Goal: Task Accomplishment & Management: Complete application form

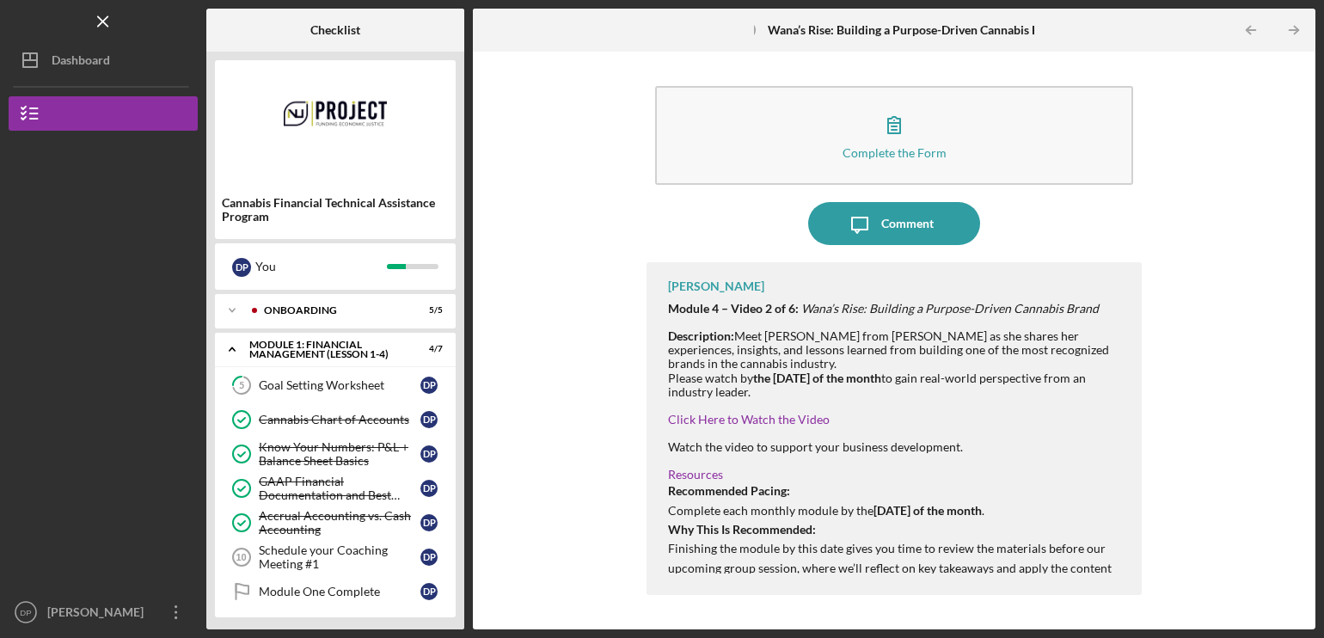
scroll to position [438, 0]
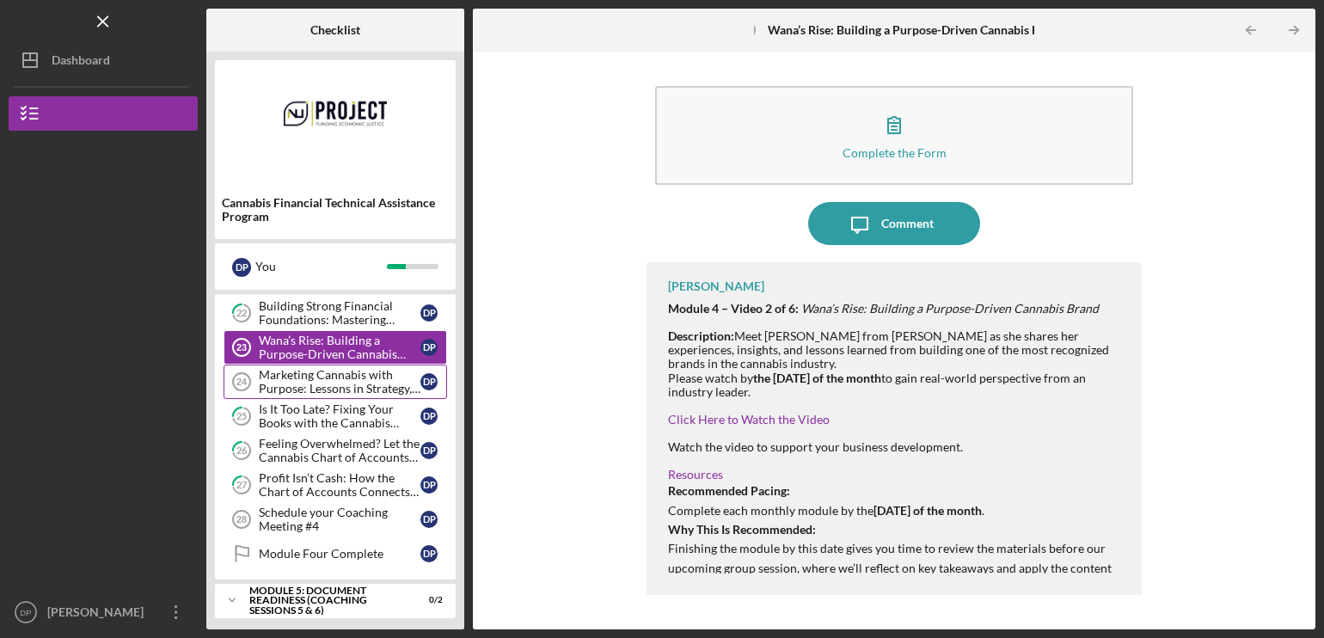
click at [351, 389] on div "Marketing Cannabis with Purpose: Lessons in Strategy, Storytelling, and Scale" at bounding box center [340, 382] width 162 height 28
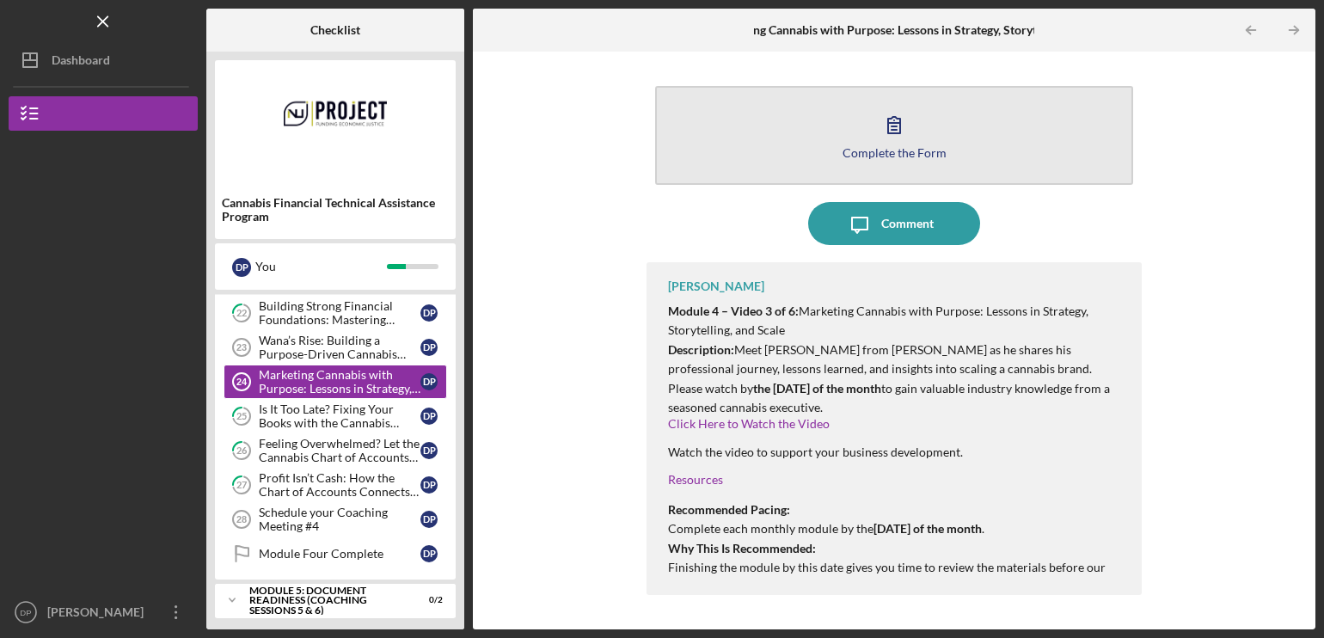
click at [889, 132] on icon "button" at bounding box center [894, 125] width 12 height 16
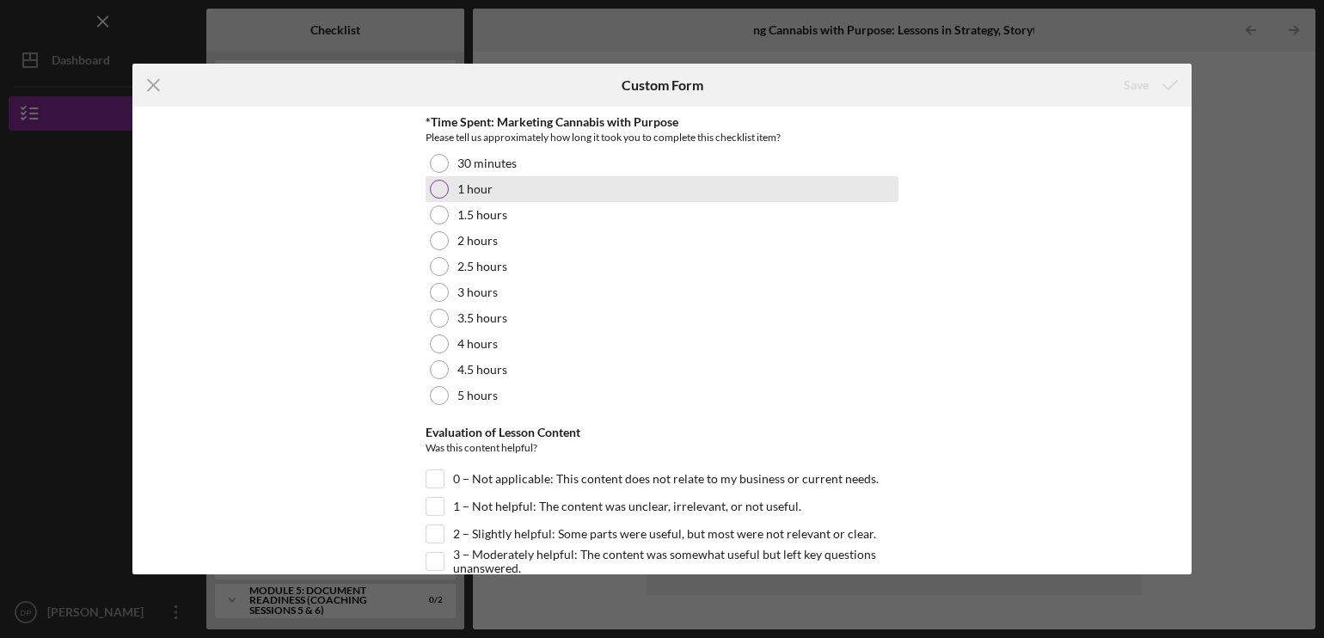
click at [437, 196] on div at bounding box center [439, 189] width 19 height 19
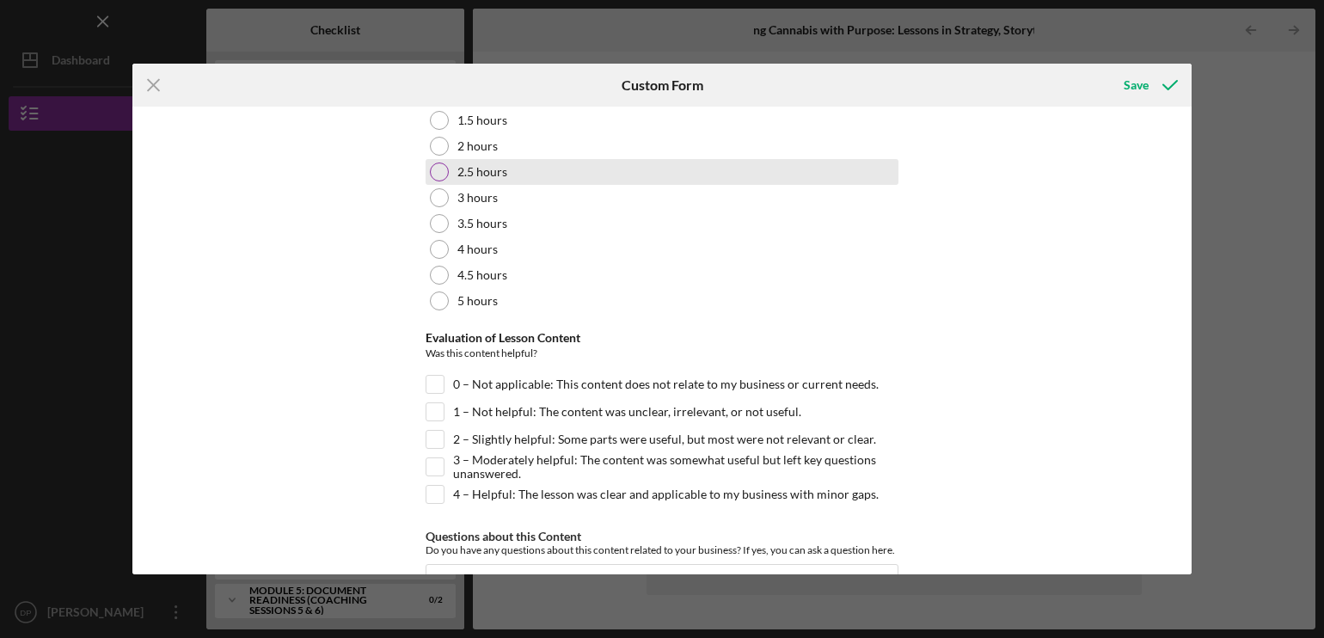
scroll to position [172, 0]
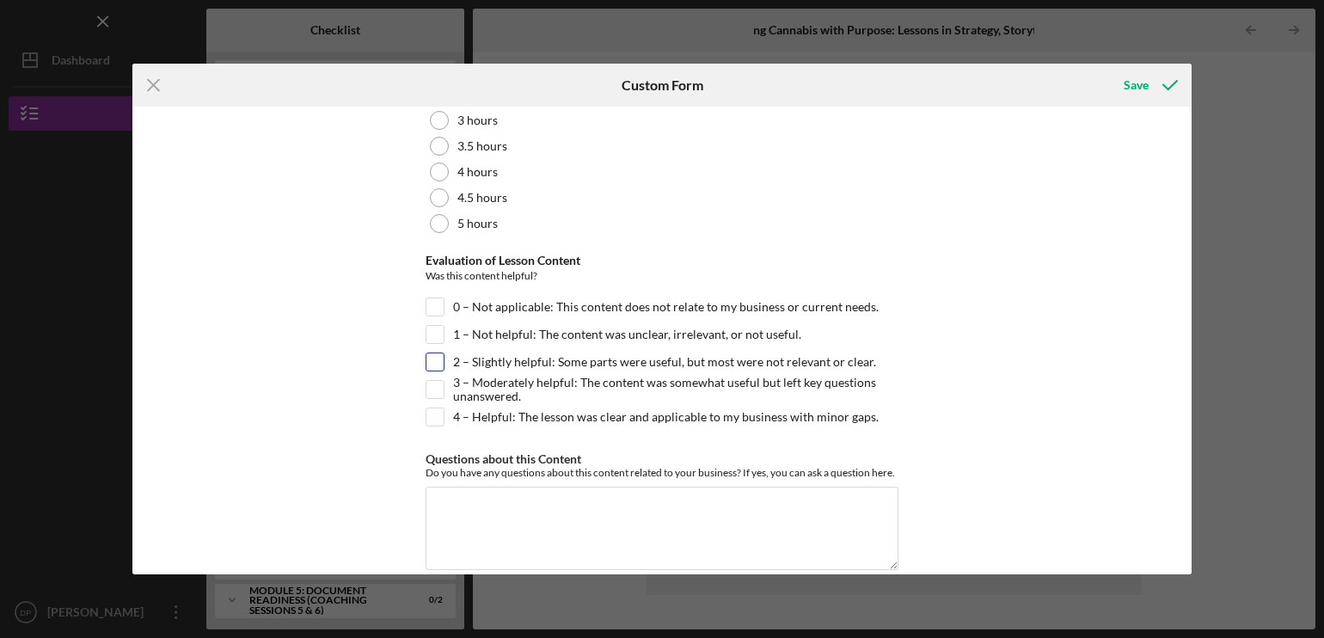
click at [426, 364] on input "2 – Slightly helpful: Some parts were useful, but most were not relevant or cle…" at bounding box center [434, 361] width 17 height 17
checkbox input "true"
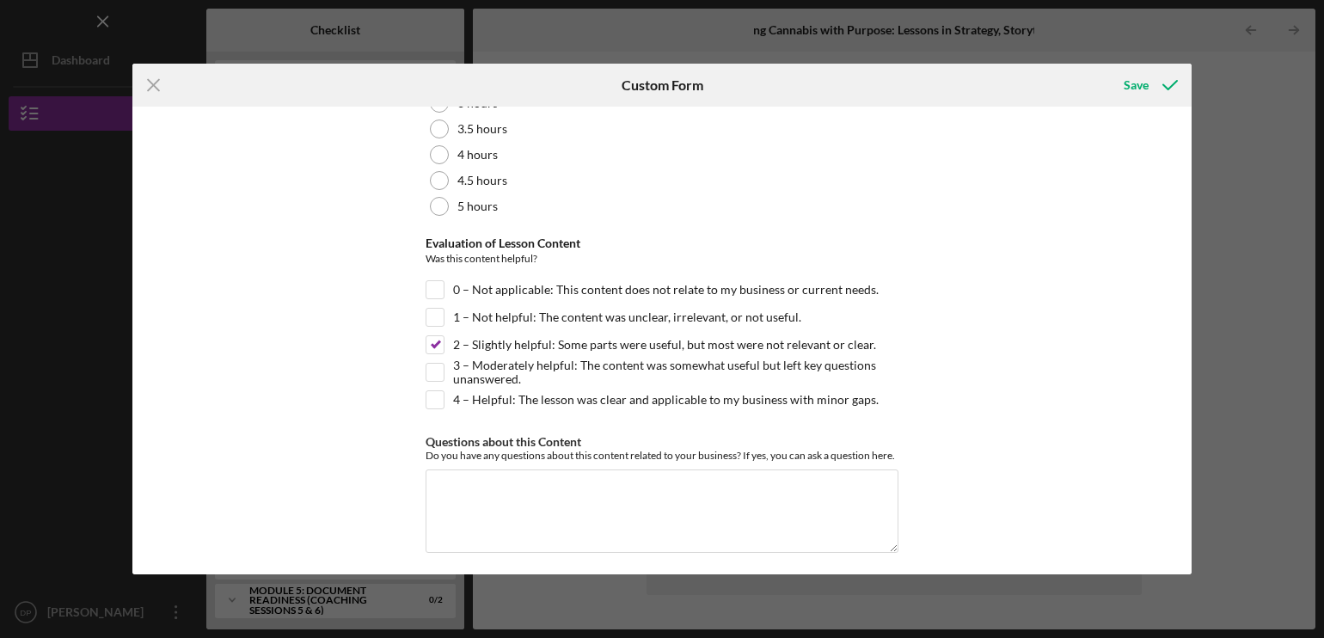
scroll to position [193, 0]
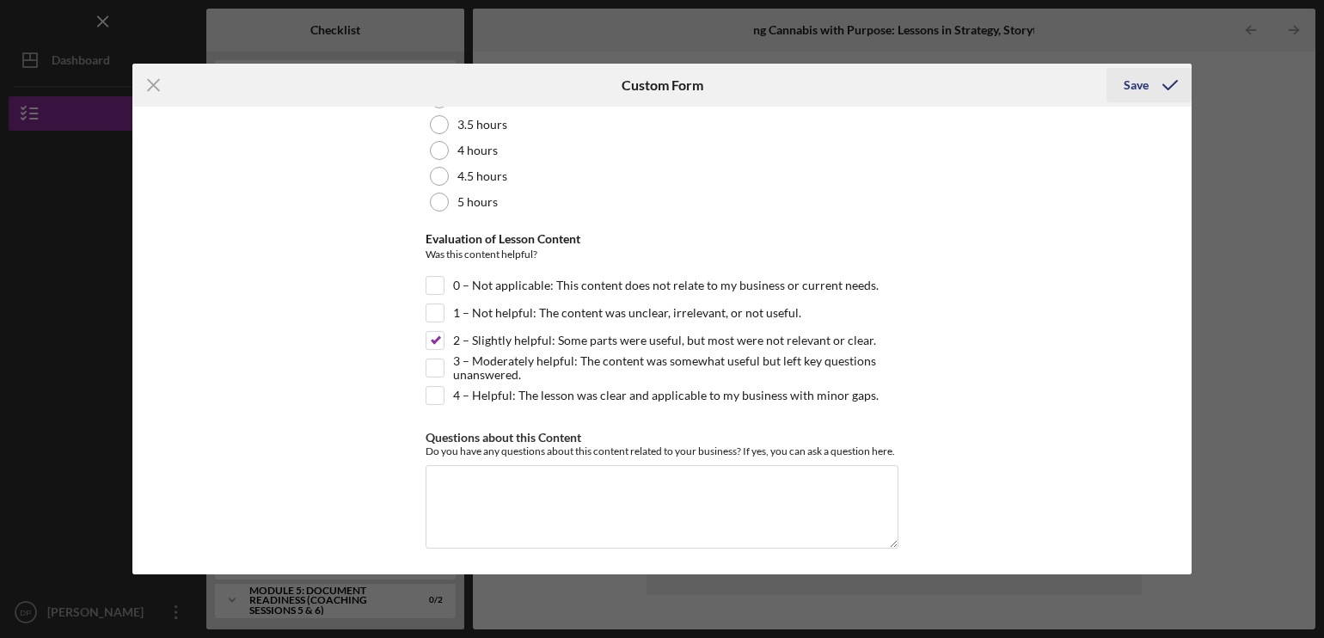
click at [1136, 84] on div "Save" at bounding box center [1136, 85] width 25 height 34
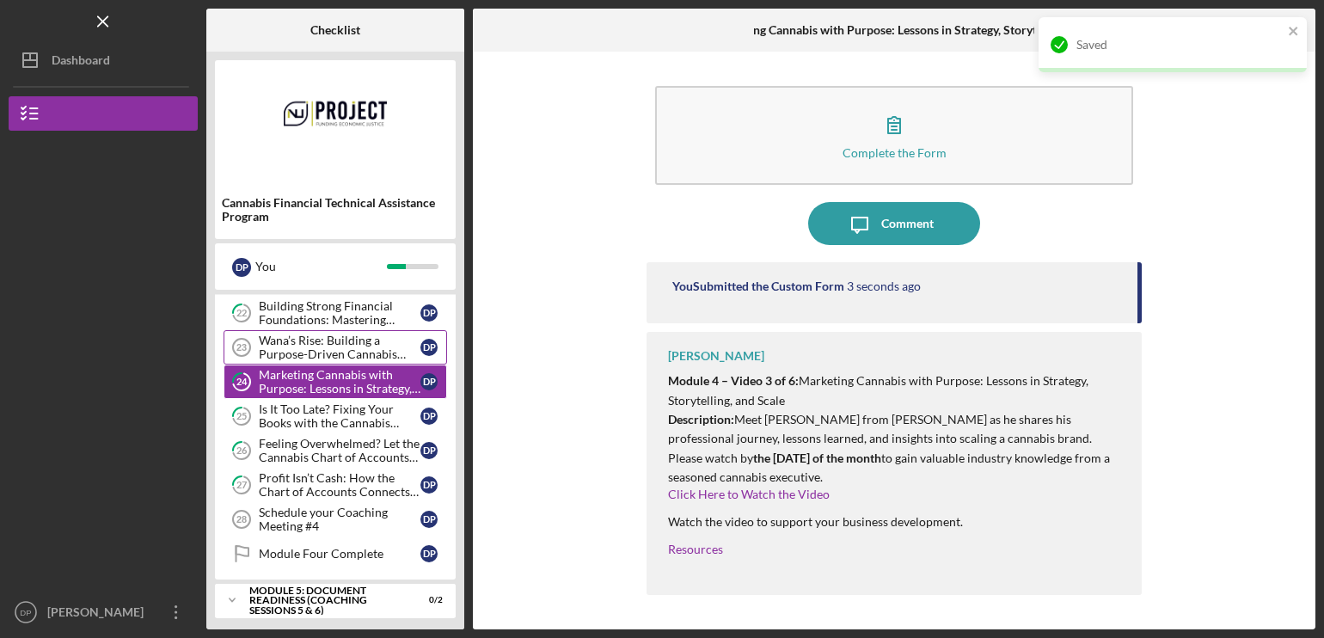
click at [274, 338] on div "Wana’s Rise: Building a Purpose-Driven Cannabis Brand" at bounding box center [340, 348] width 162 height 28
